Goal: Navigation & Orientation: Find specific page/section

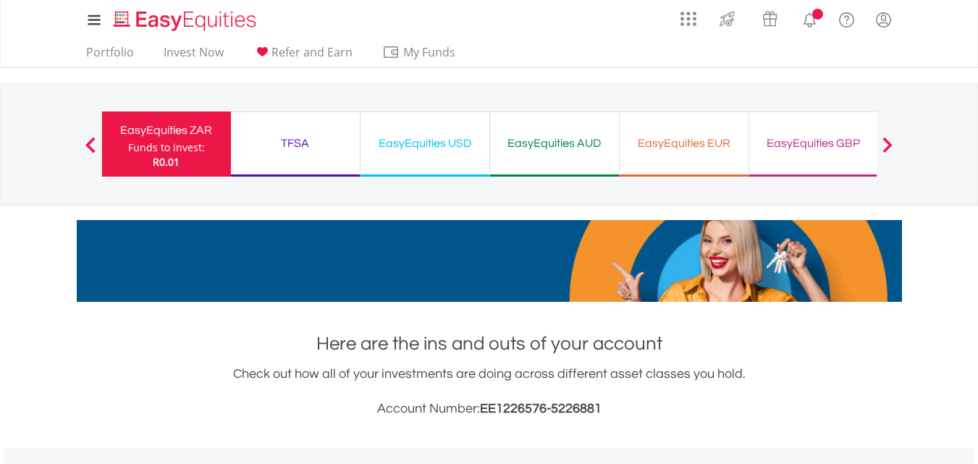
scroll to position [139, 275]
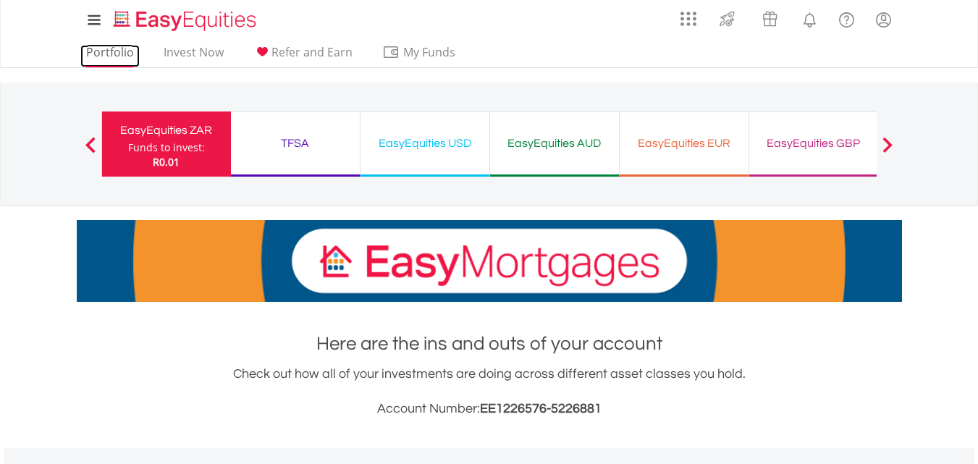
click at [98, 54] on link "Portfolio" at bounding box center [109, 56] width 59 height 22
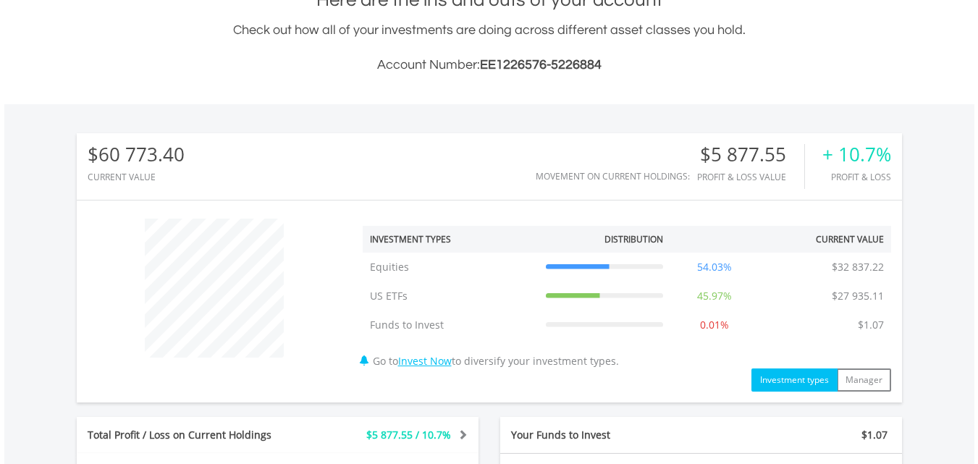
scroll to position [70, 0]
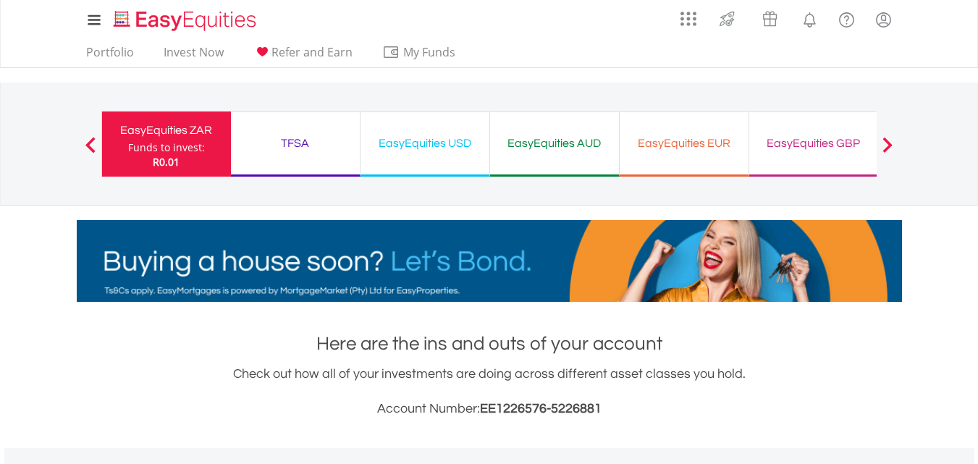
scroll to position [139, 275]
